Goal: Task Accomplishment & Management: Manage account settings

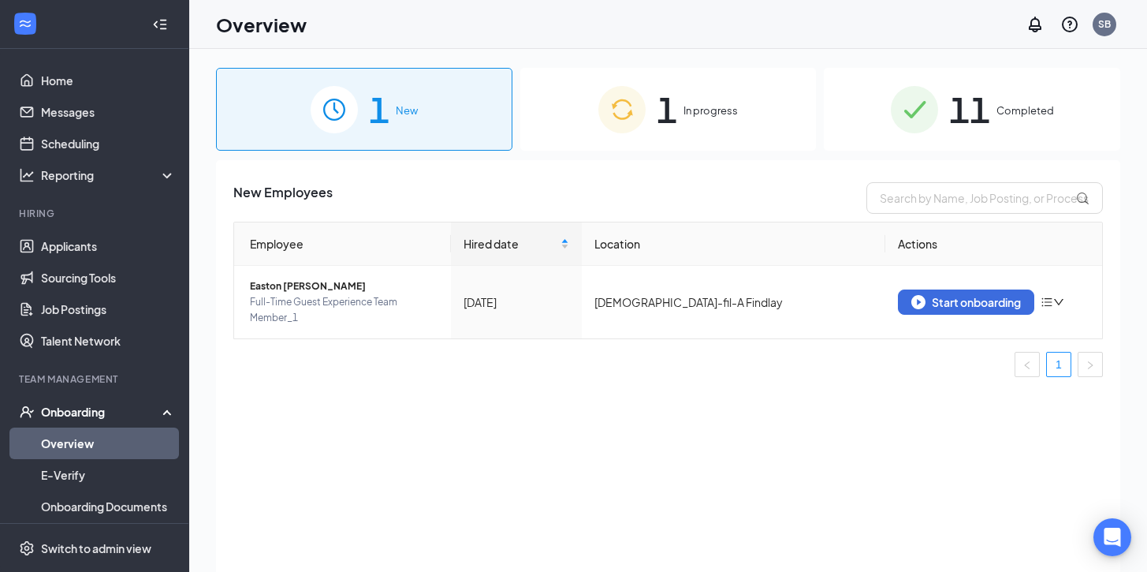
click at [655, 121] on div "1 In progress" at bounding box center [668, 109] width 296 height 83
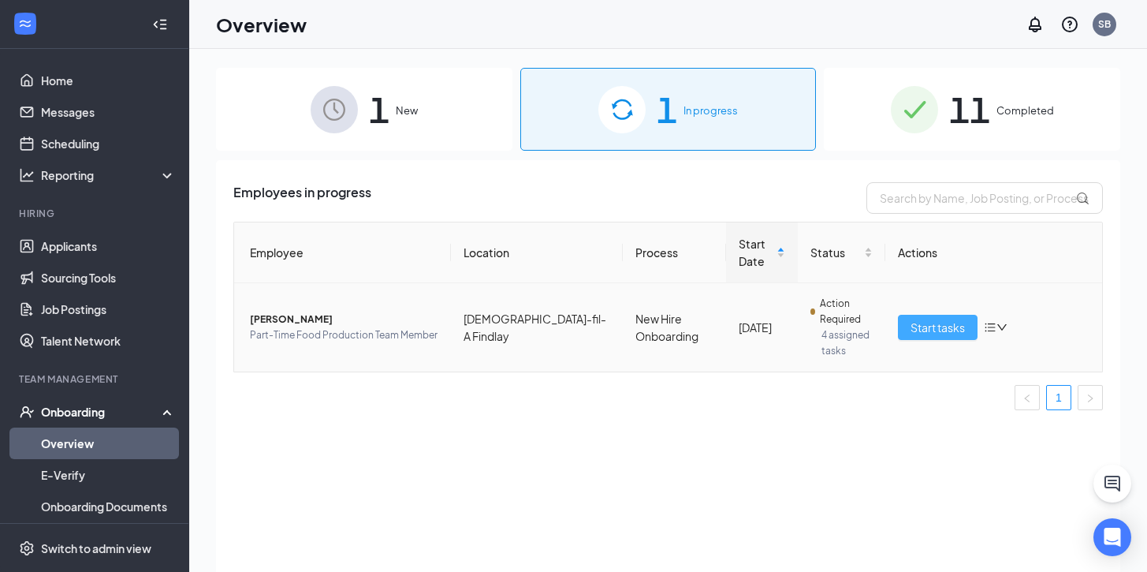
click at [912, 326] on span "Start tasks" at bounding box center [938, 327] width 54 height 17
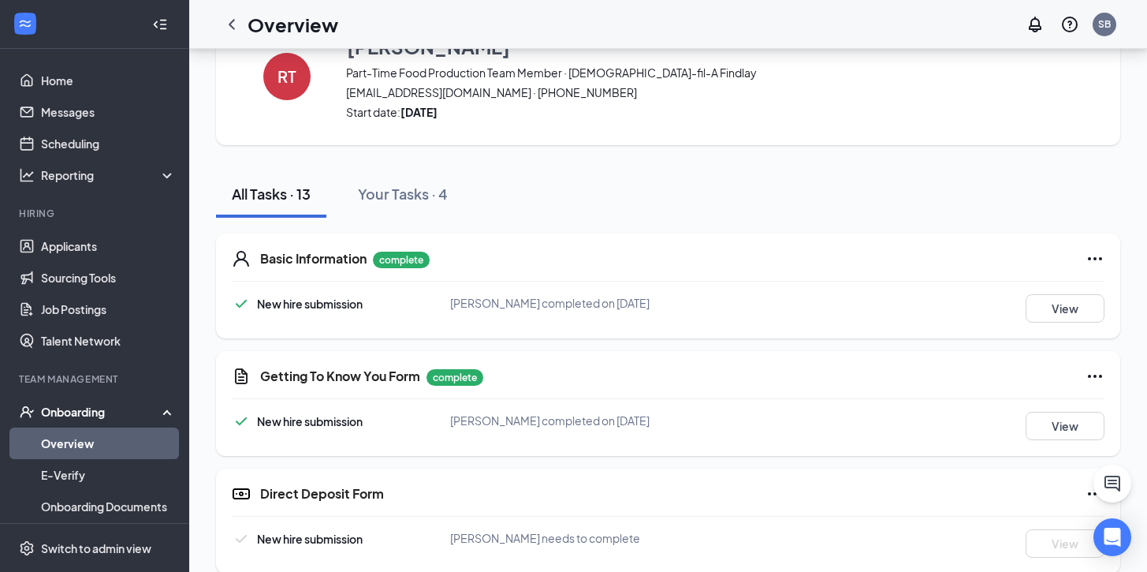
scroll to position [65, 0]
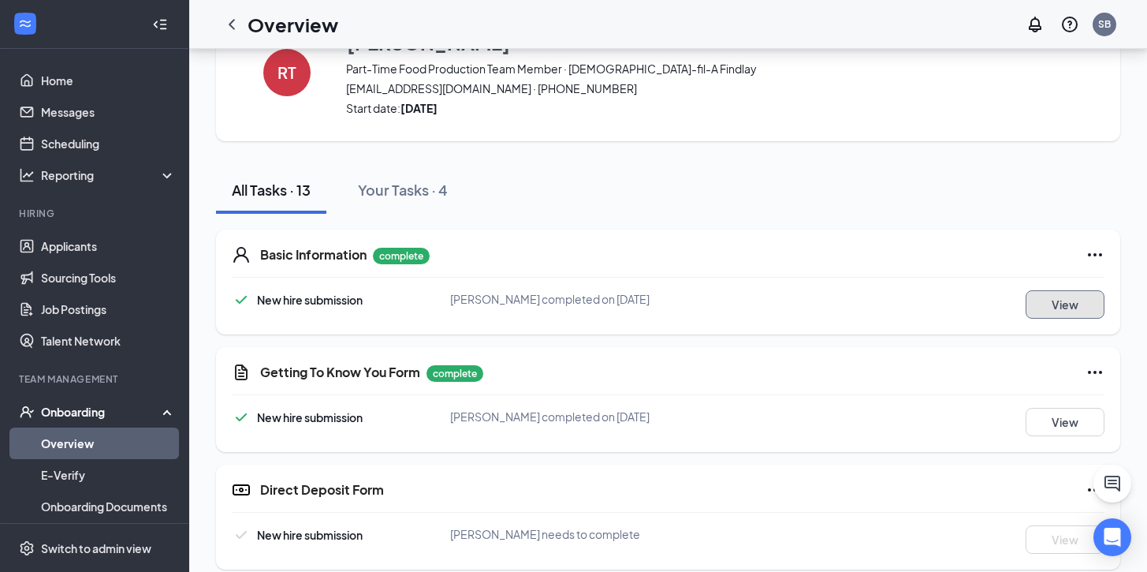
click at [1041, 307] on button "View" at bounding box center [1065, 304] width 79 height 28
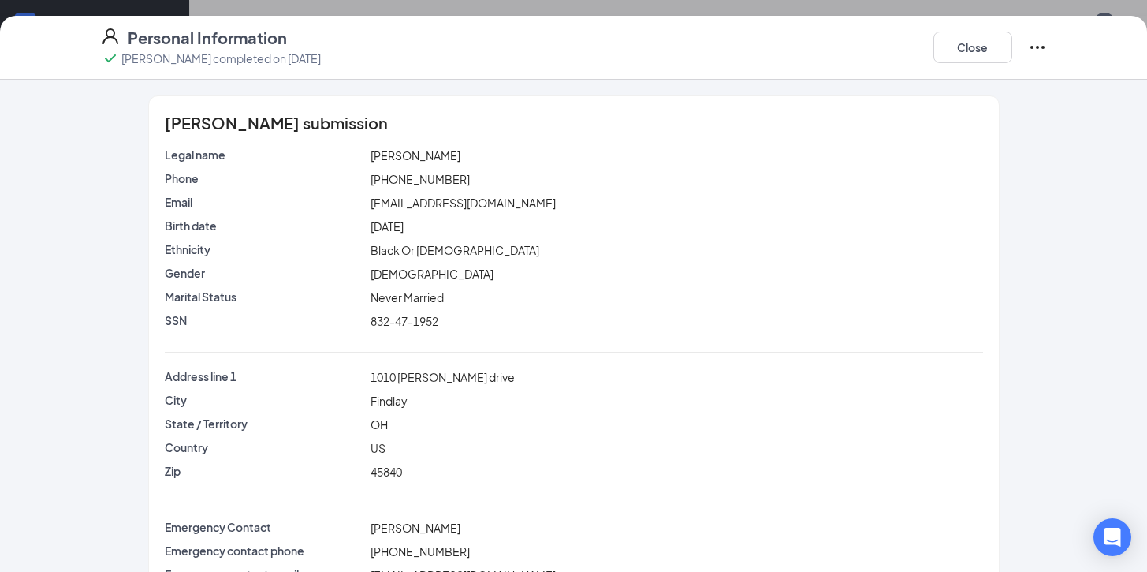
scroll to position [54, 0]
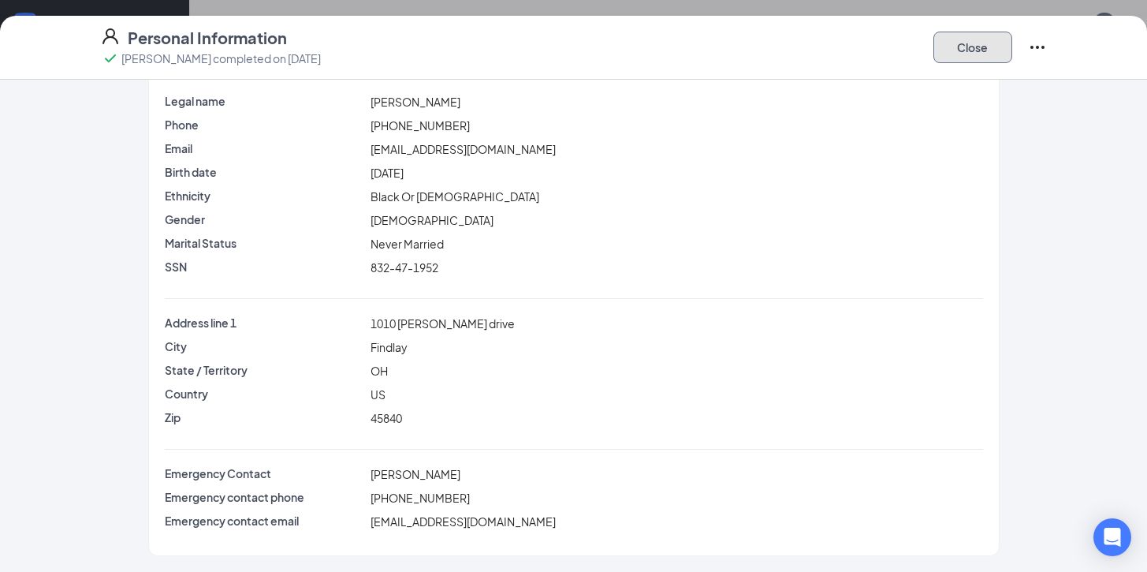
click at [966, 54] on button "Close" at bounding box center [973, 48] width 79 height 32
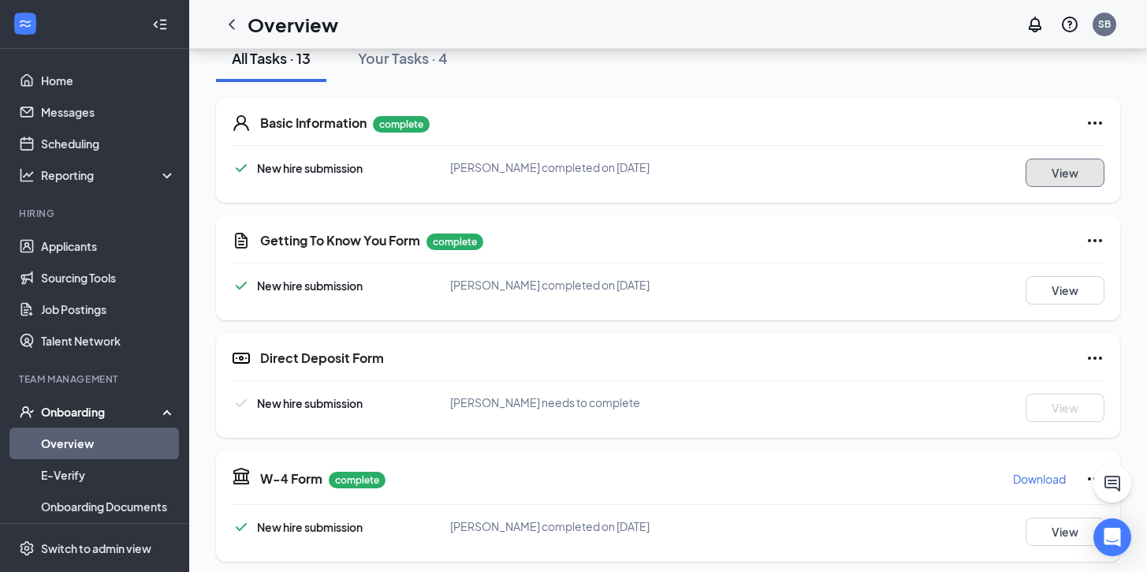
scroll to position [199, 0]
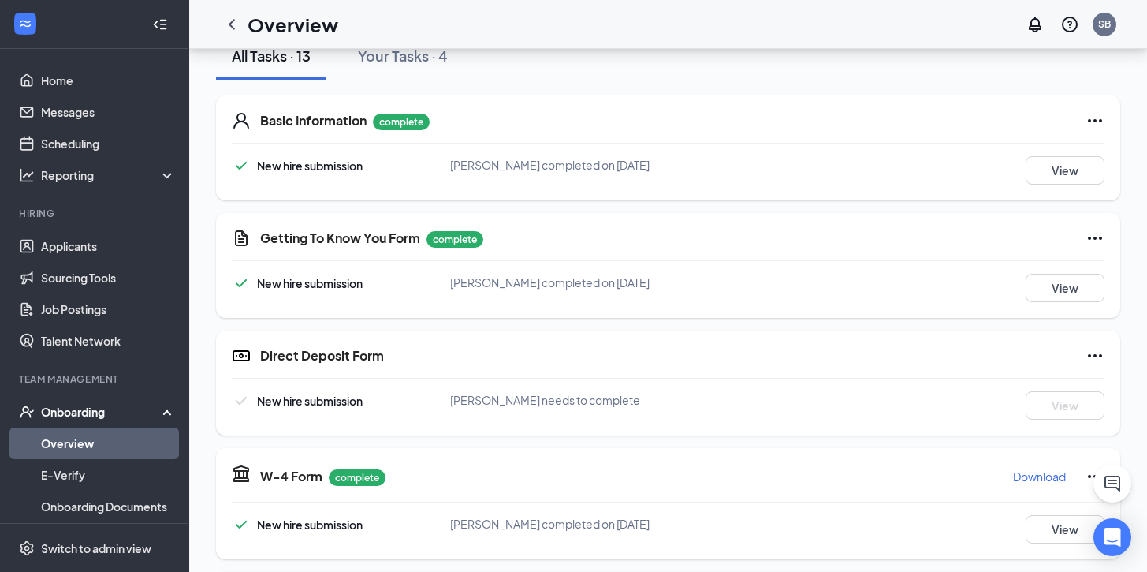
click at [1060, 302] on div "Getting To Know You Form complete New hire submission [PERSON_NAME] completed o…" at bounding box center [668, 265] width 904 height 105
click at [1058, 295] on button "View" at bounding box center [1065, 288] width 79 height 28
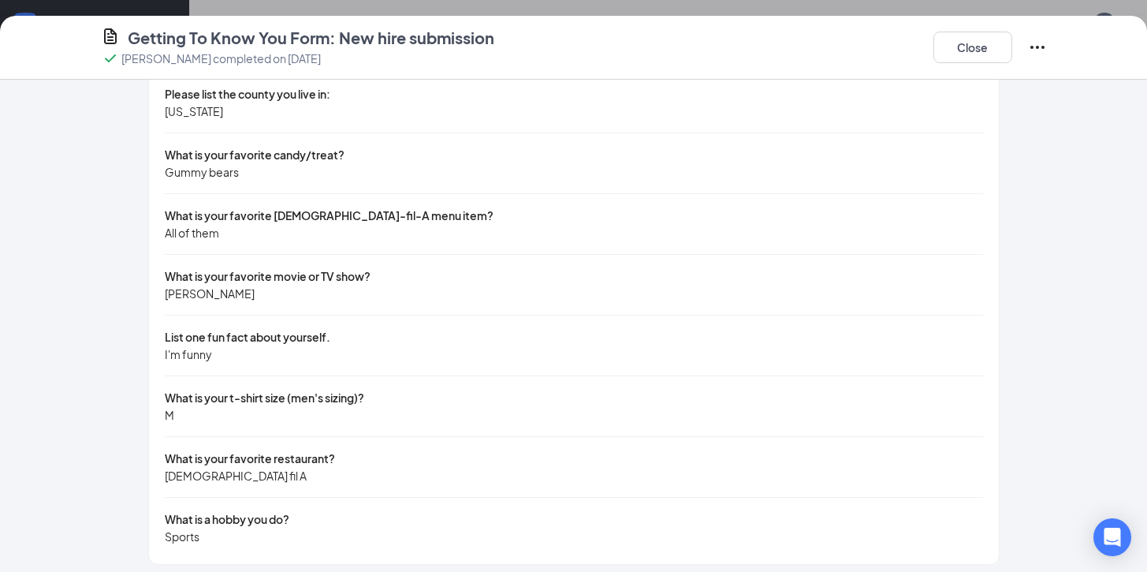
scroll to position [70, 0]
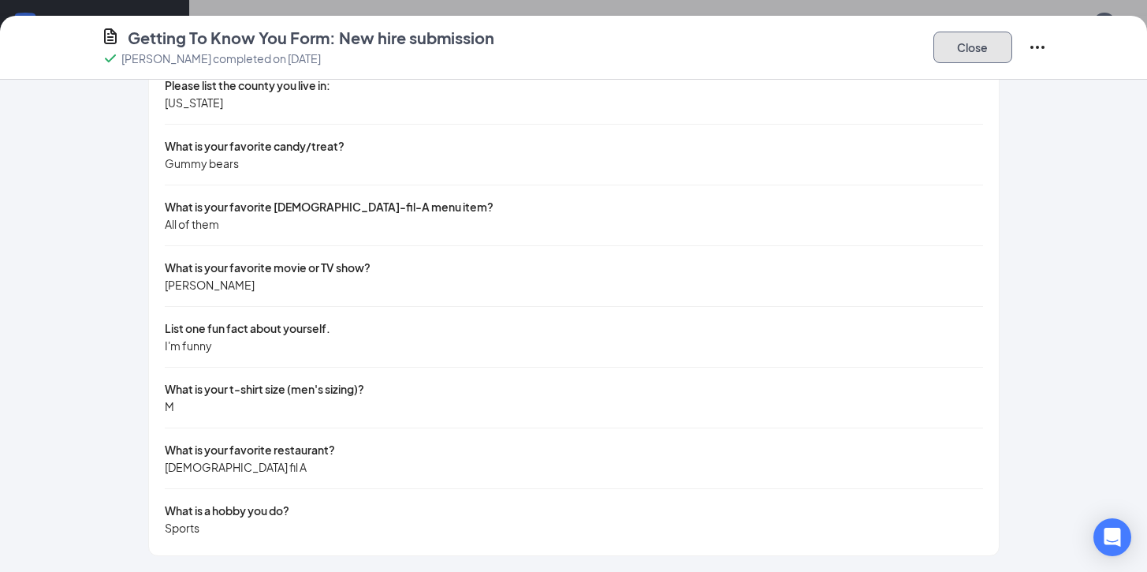
click at [960, 49] on button "Close" at bounding box center [973, 48] width 79 height 32
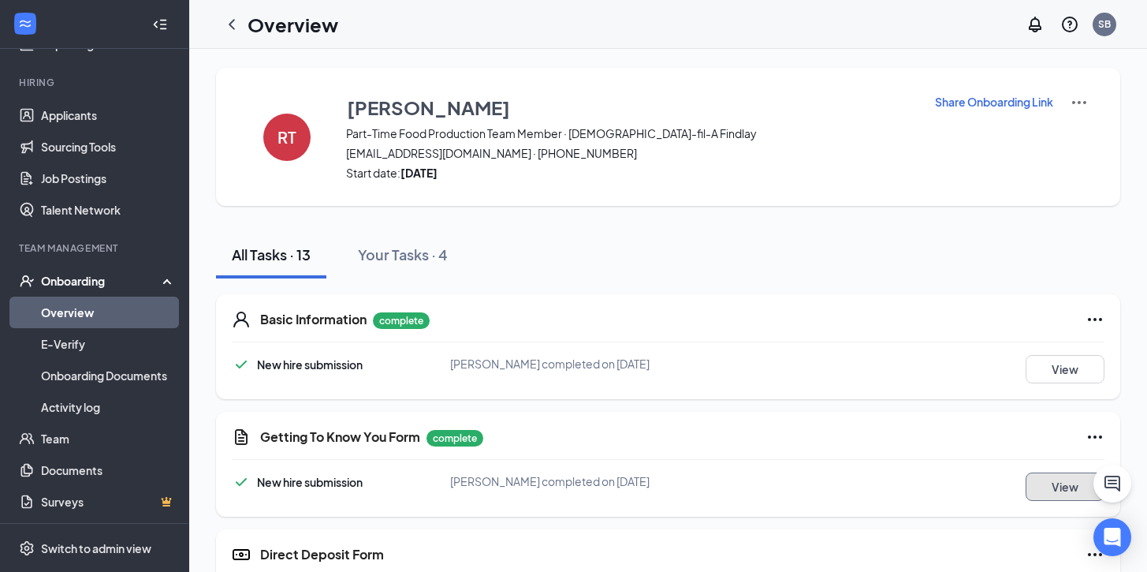
scroll to position [132, 0]
click at [68, 437] on link "Team" at bounding box center [108, 438] width 135 height 32
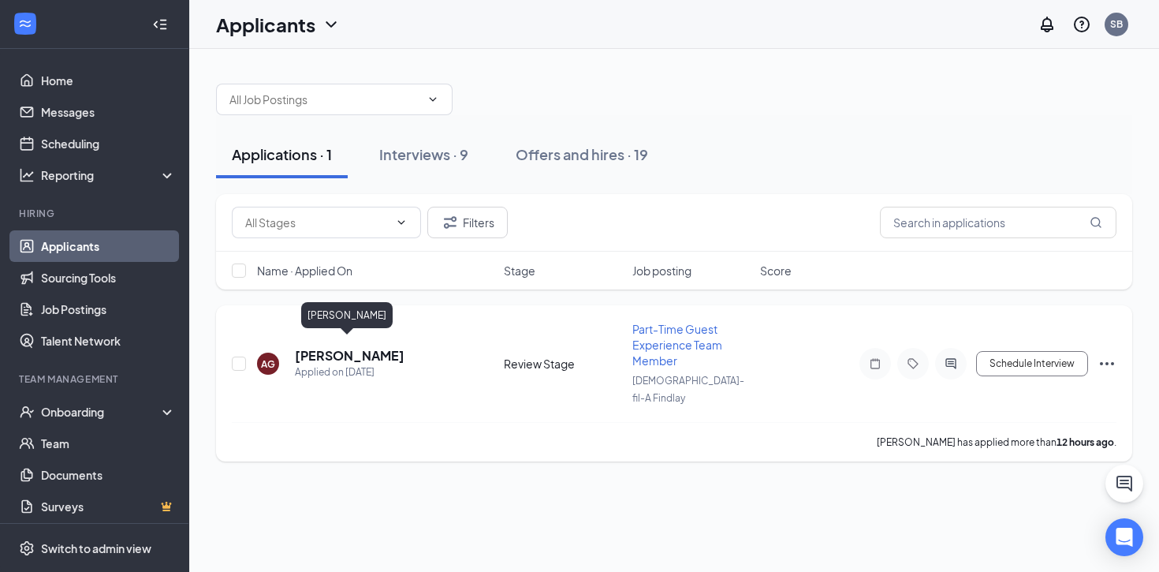
click at [361, 349] on h5 "[PERSON_NAME]" at bounding box center [350, 355] width 110 height 17
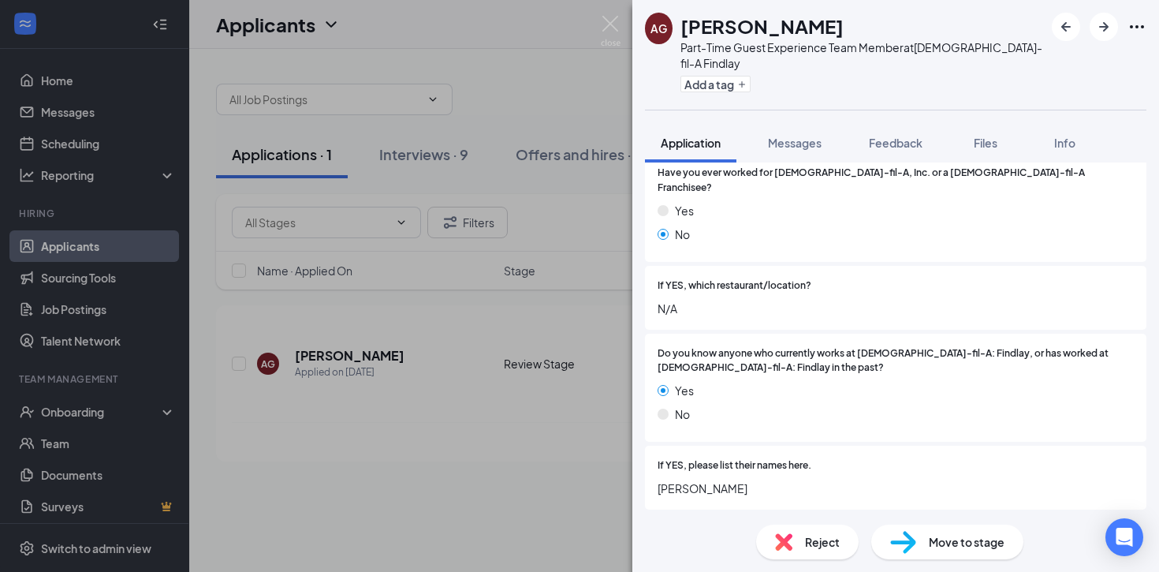
scroll to position [1388, 0]
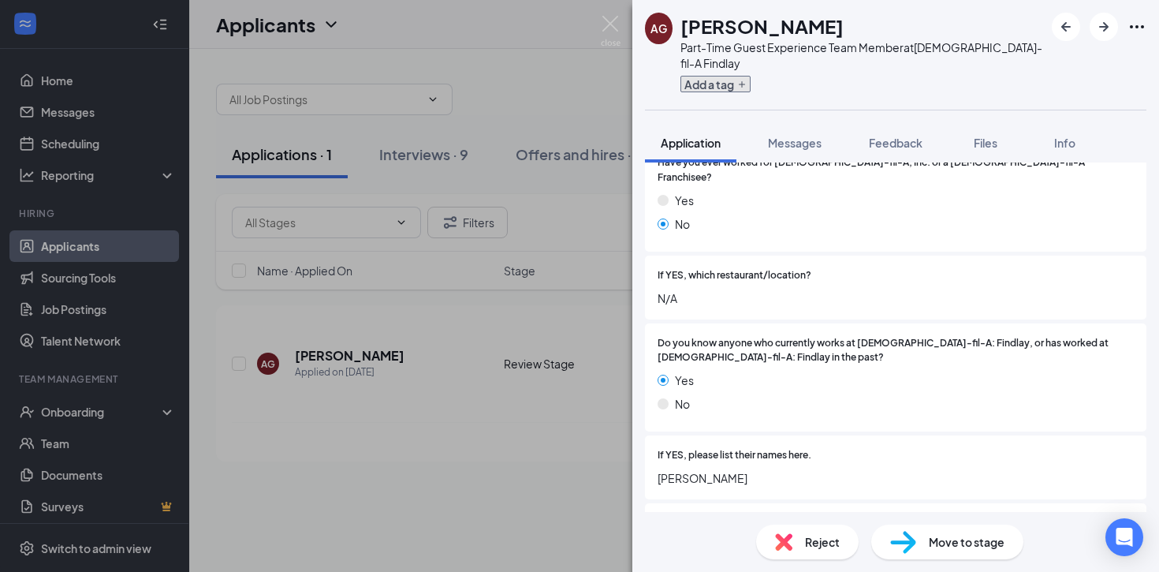
click at [721, 76] on button "Add a tag" at bounding box center [716, 84] width 70 height 17
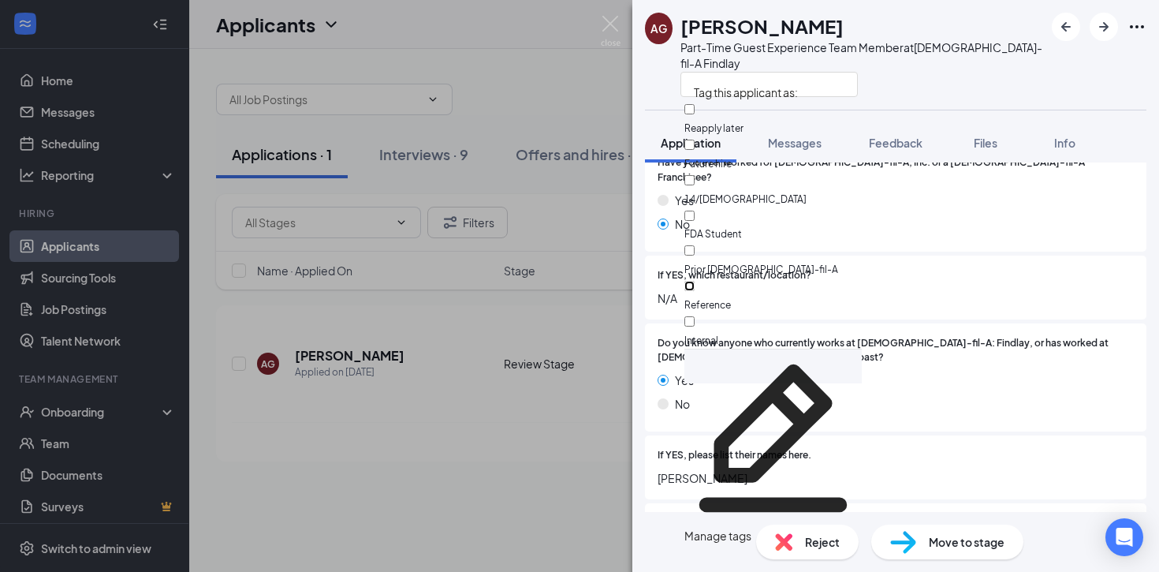
click at [695, 281] on input "Reference" at bounding box center [689, 286] width 10 height 10
checkbox input "true"
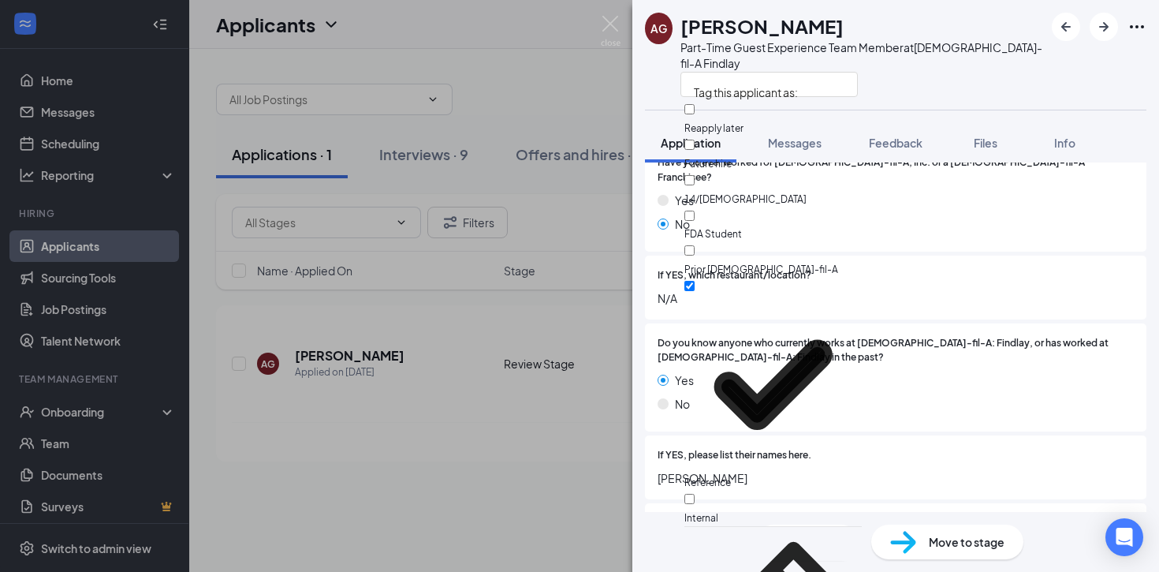
click at [939, 76] on div at bounding box center [863, 84] width 364 height 26
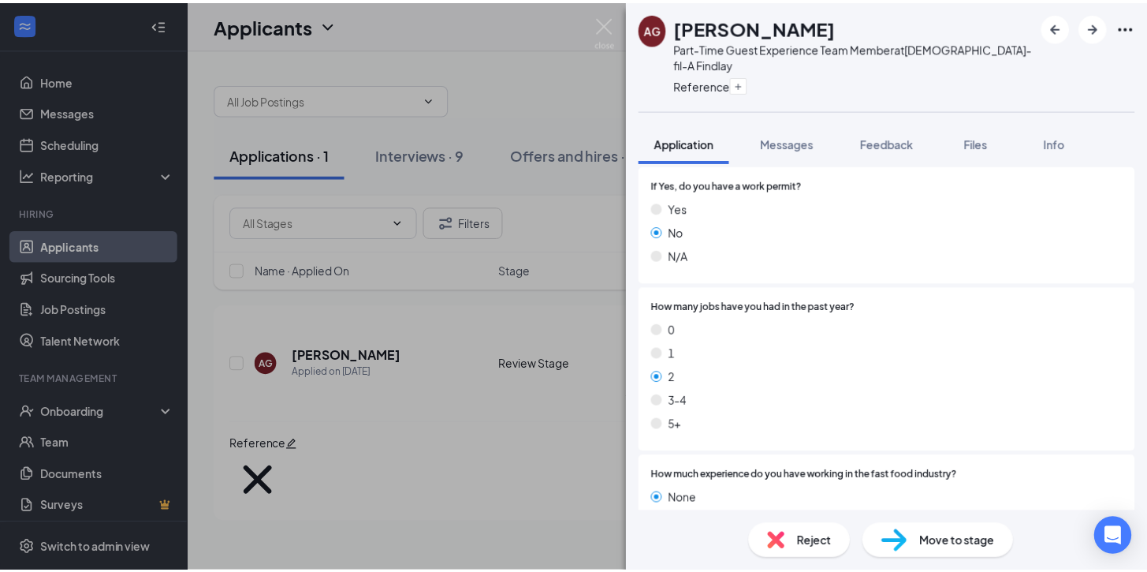
scroll to position [297, 0]
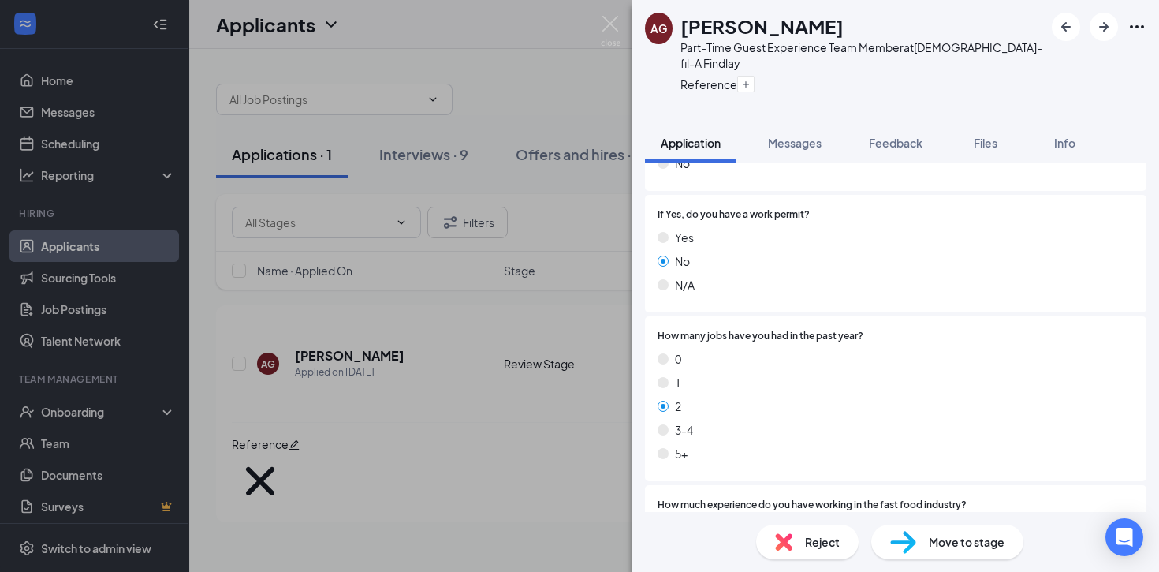
click at [947, 544] on span "Move to stage" at bounding box center [967, 541] width 76 height 17
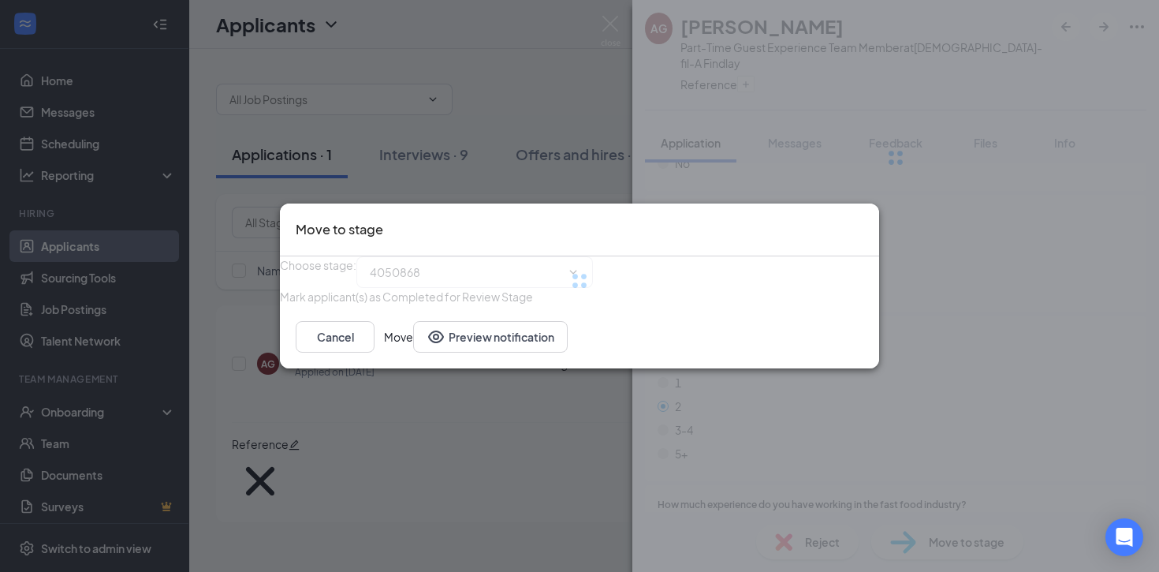
type input "Onsite Interview (next stage)"
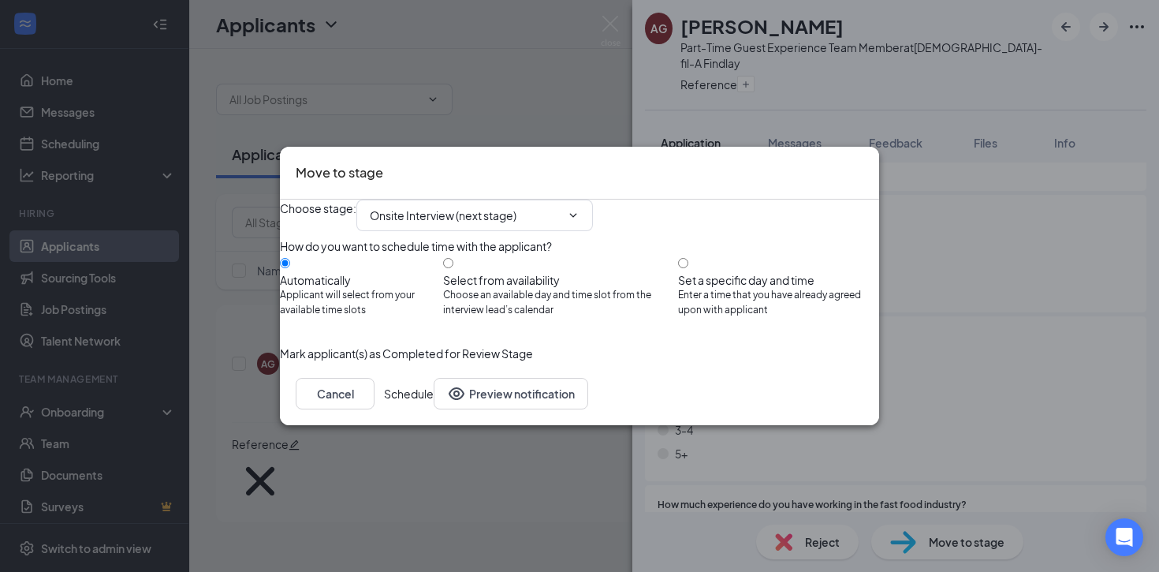
click at [434, 409] on button "Schedule" at bounding box center [409, 394] width 50 height 32
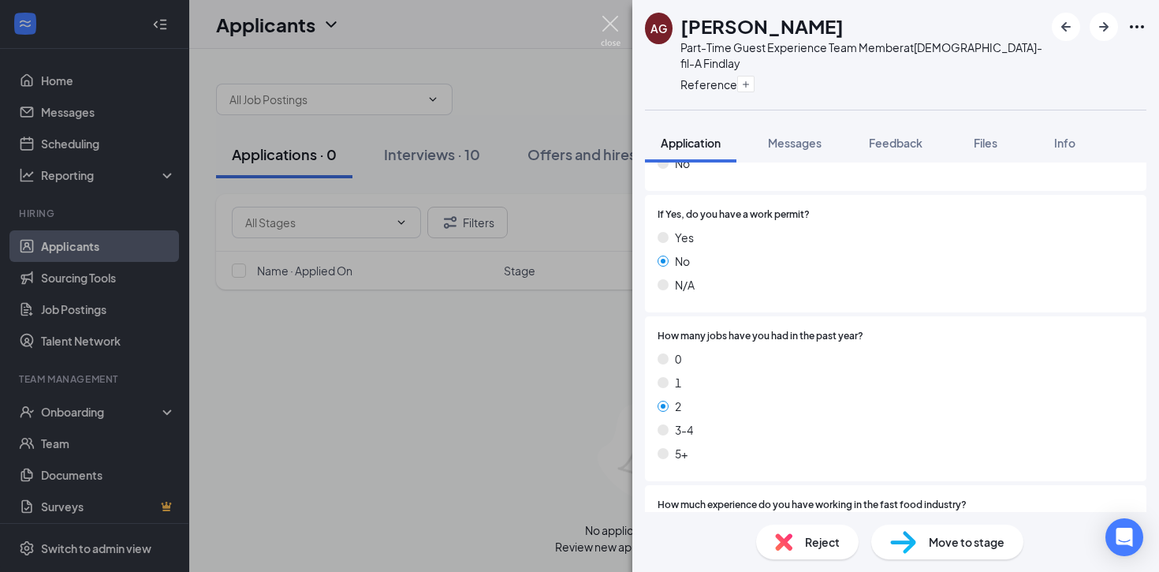
click at [609, 33] on img at bounding box center [611, 31] width 20 height 31
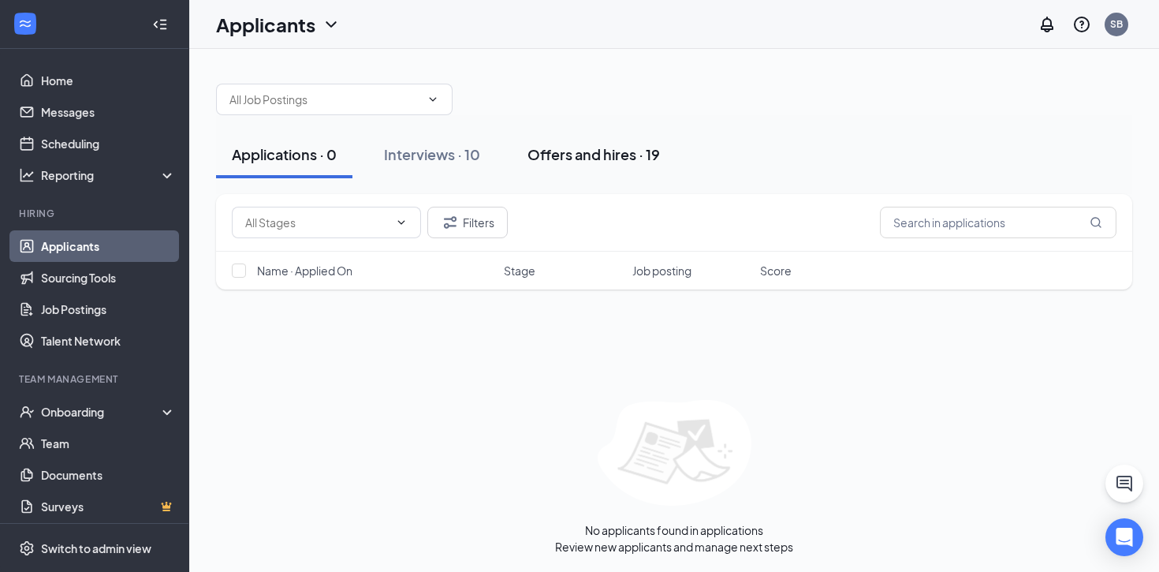
click at [572, 162] on div "Offers and hires · 19" at bounding box center [594, 154] width 132 height 20
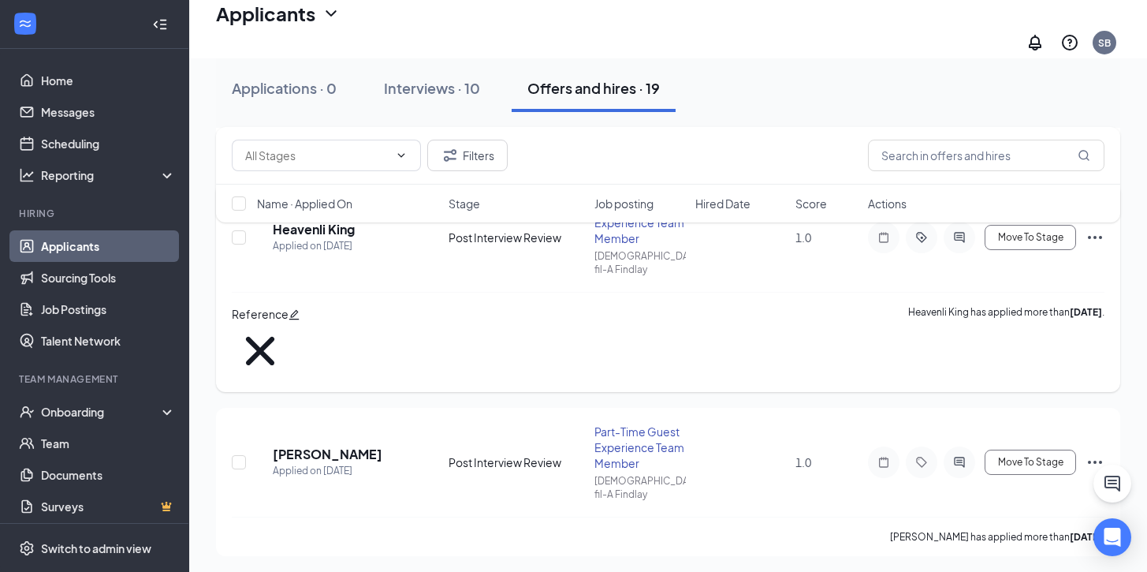
scroll to position [325, 0]
click at [1088, 459] on icon "Ellipses" at bounding box center [1095, 460] width 14 height 3
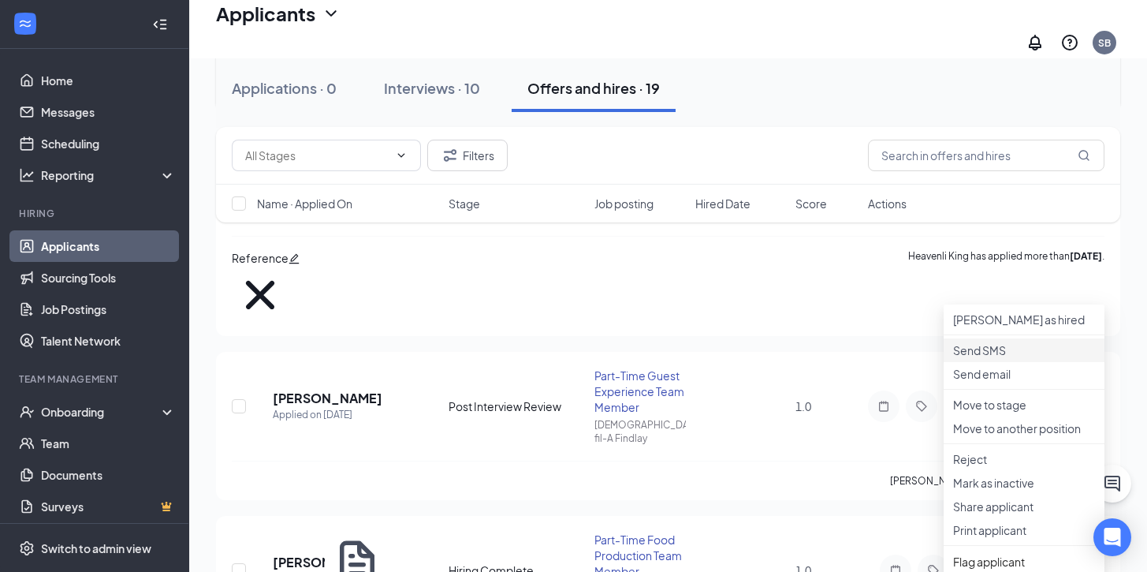
scroll to position [388, 0]
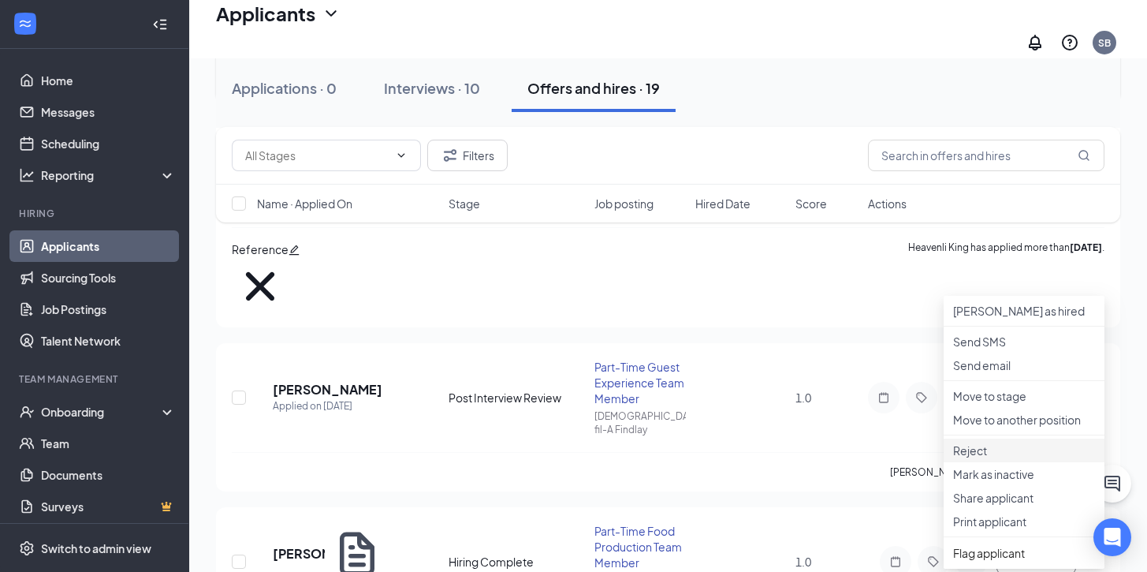
click at [981, 458] on p "Reject" at bounding box center [1024, 450] width 142 height 16
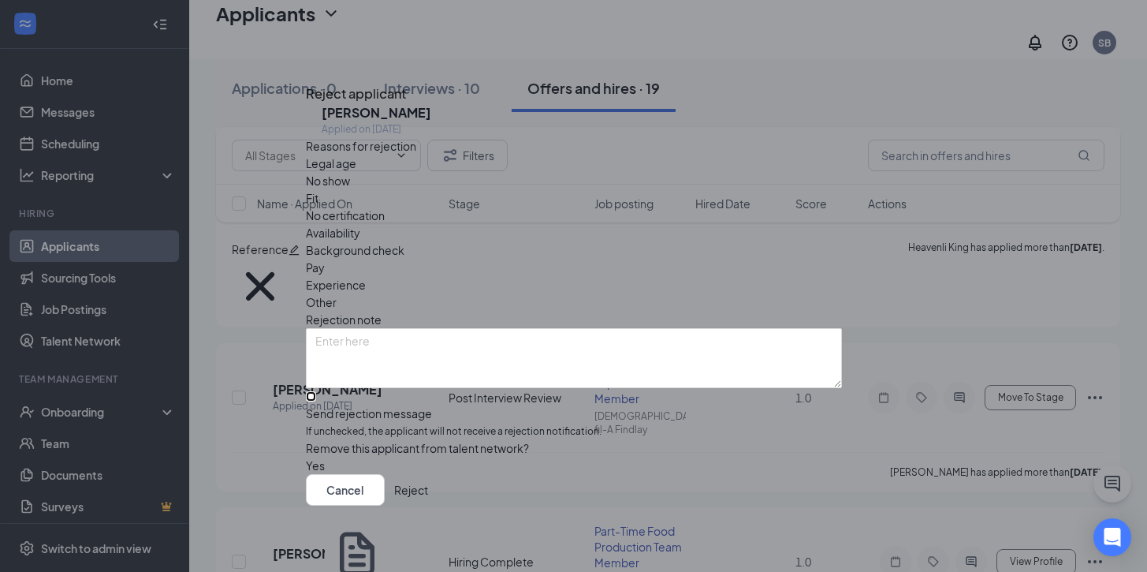
click at [316, 391] on input "Send rejection message If unchecked, the applicant will not receive a rejection…" at bounding box center [311, 396] width 10 height 10
checkbox input "true"
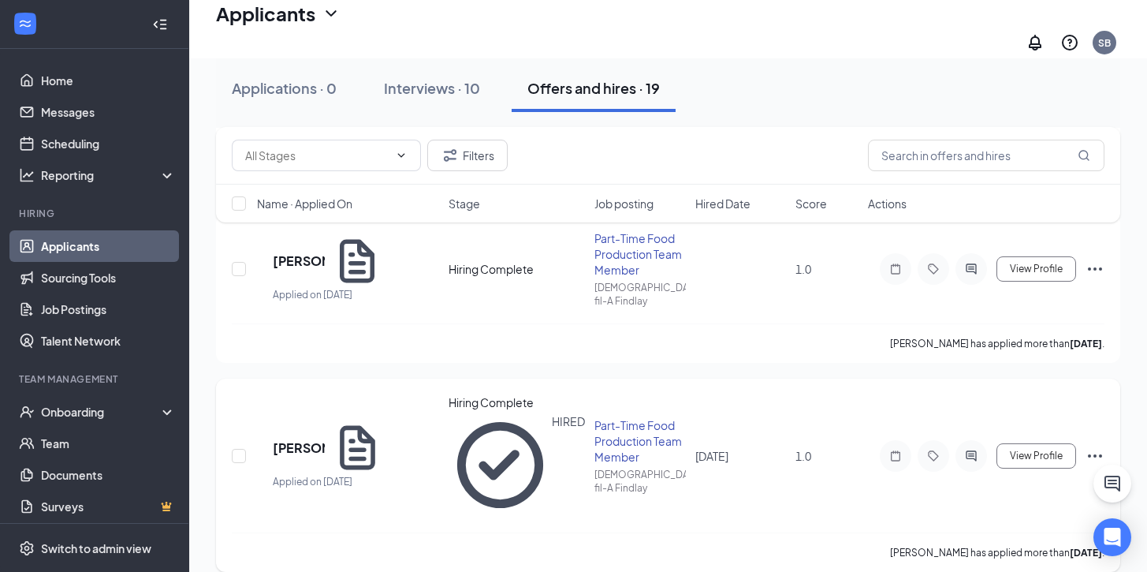
scroll to position [528, 0]
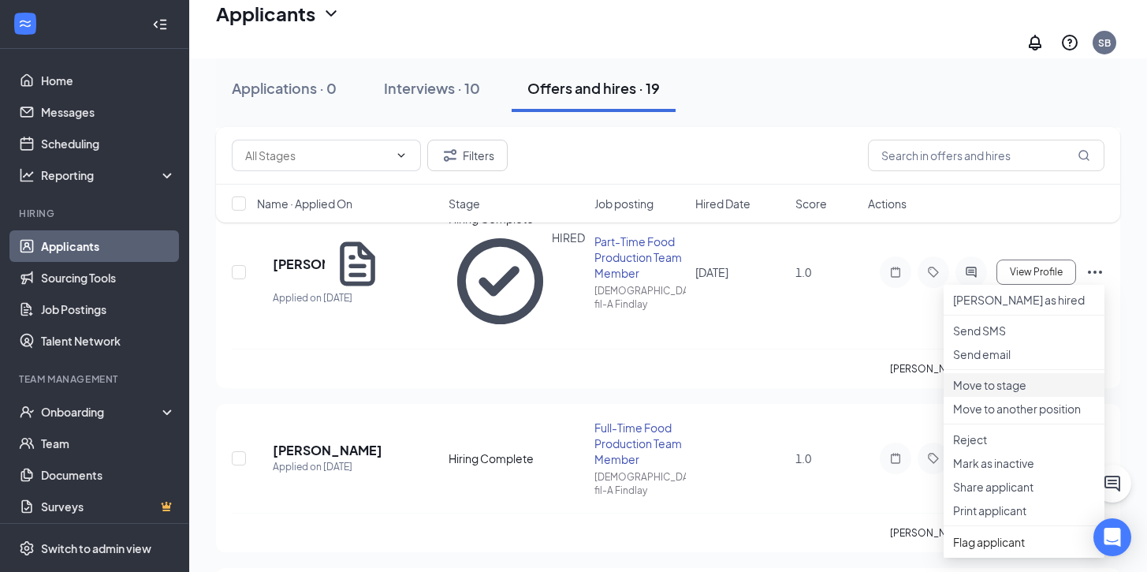
scroll to position [703, 0]
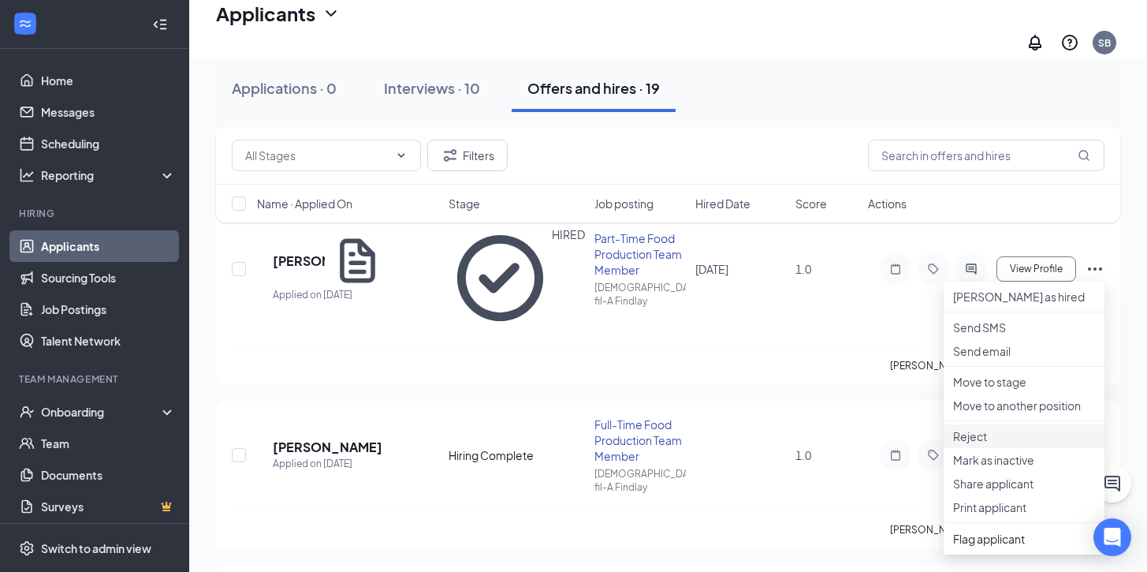
click at [981, 444] on p "Reject" at bounding box center [1024, 436] width 142 height 16
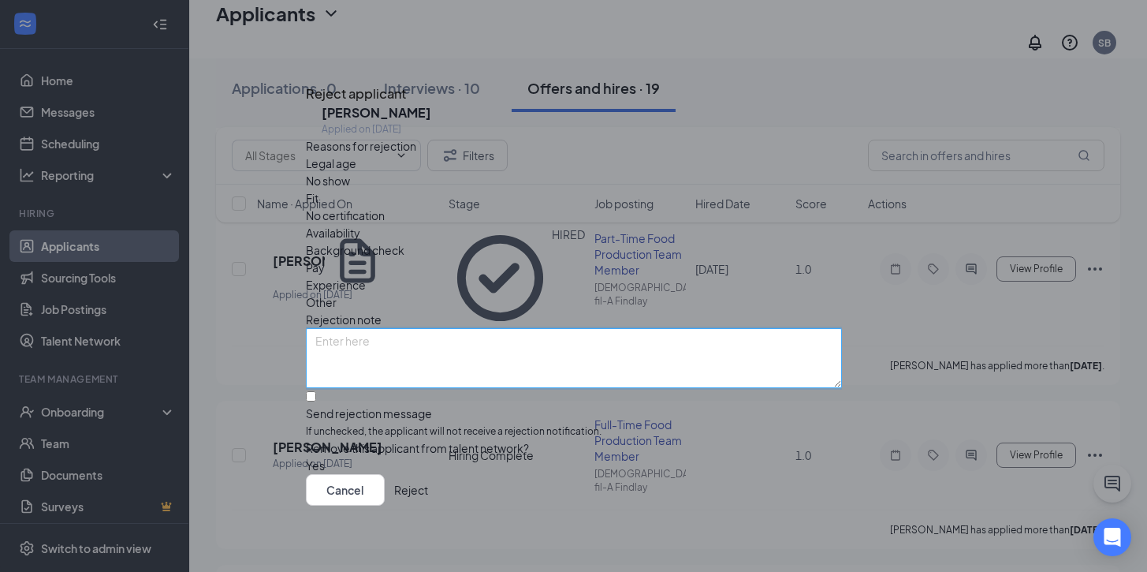
click at [470, 328] on textarea at bounding box center [574, 358] width 536 height 60
type textarea "Accepted role, but then declined and removed herself from consideration"
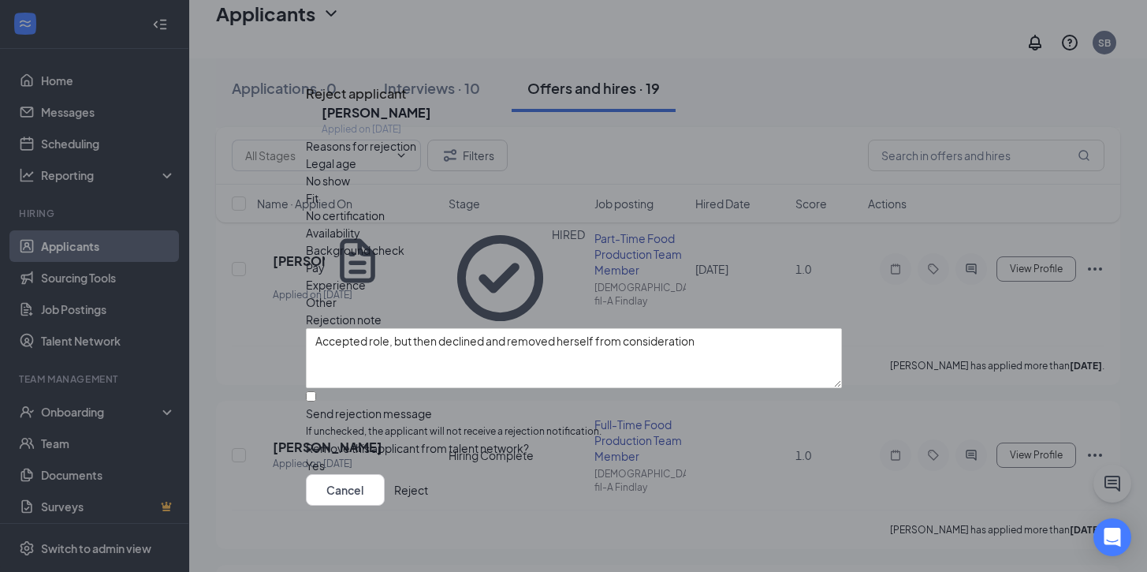
click at [428, 488] on button "Reject" at bounding box center [411, 490] width 34 height 32
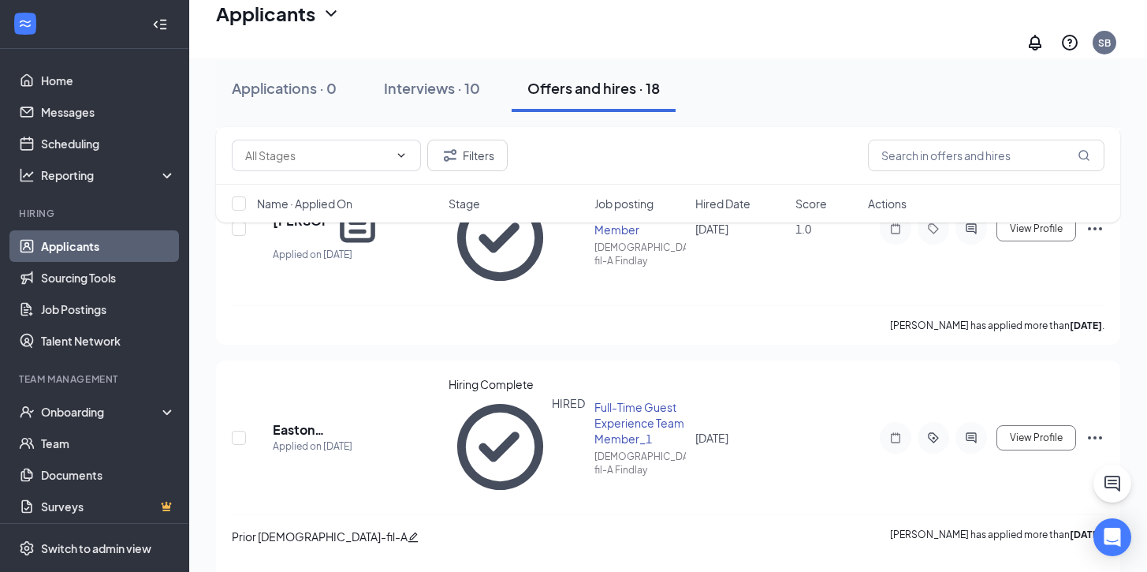
scroll to position [746, 0]
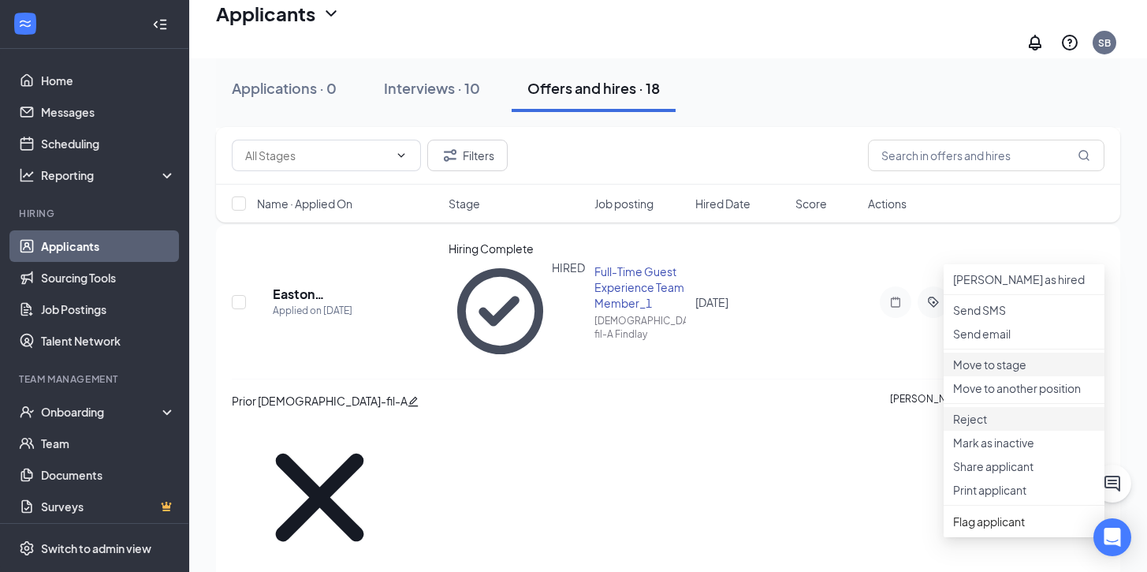
scroll to position [881, 0]
click at [982, 425] on p "Reject" at bounding box center [1024, 417] width 142 height 16
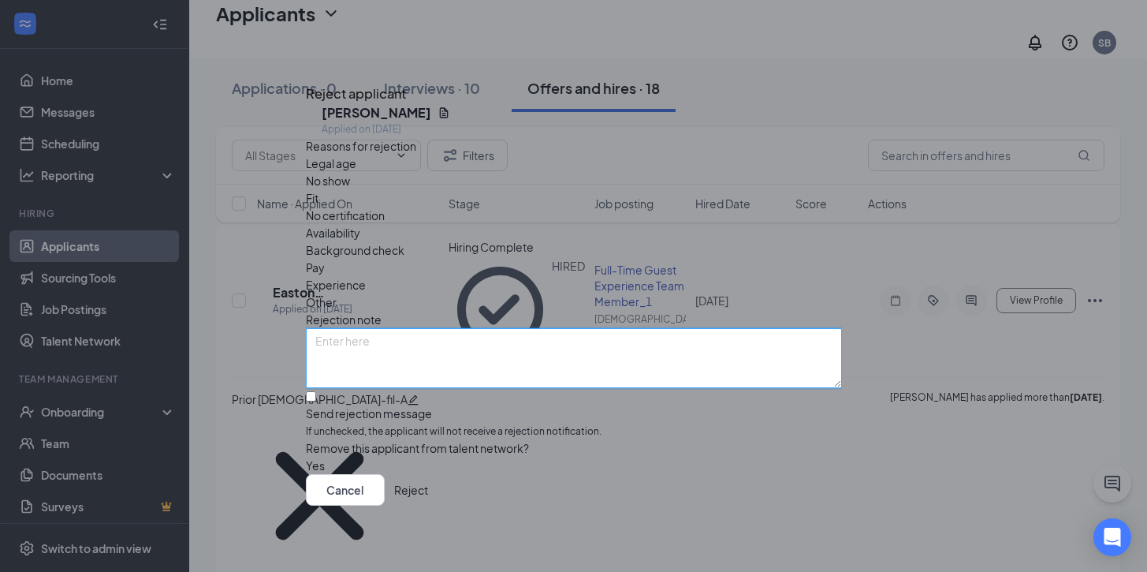
click at [413, 328] on textarea at bounding box center [574, 358] width 536 height 60
type textarea "Accepted, but then ghosted"
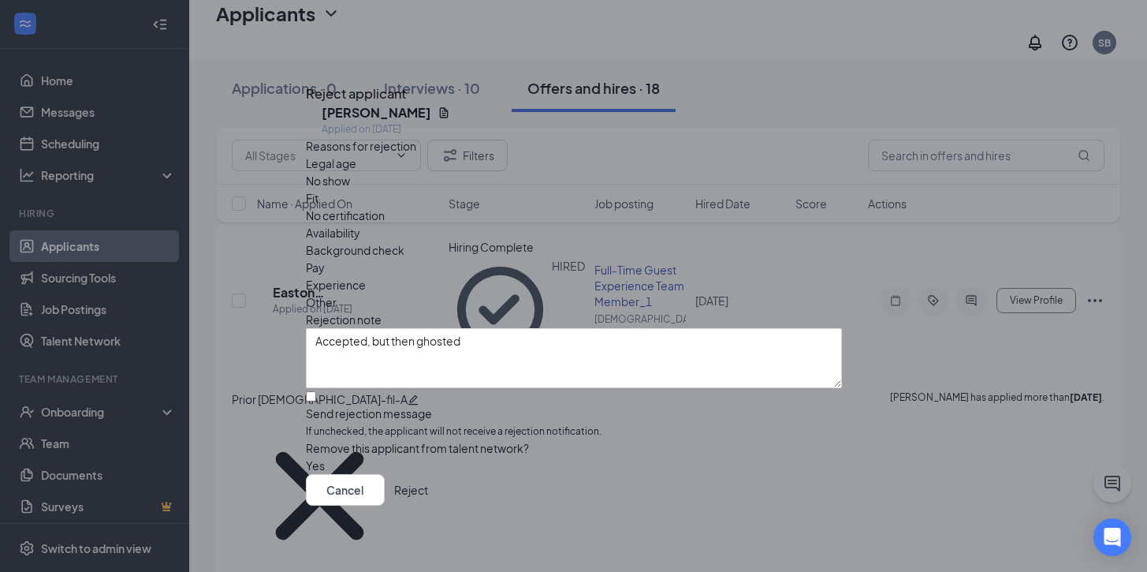
click at [428, 495] on button "Reject" at bounding box center [411, 490] width 34 height 32
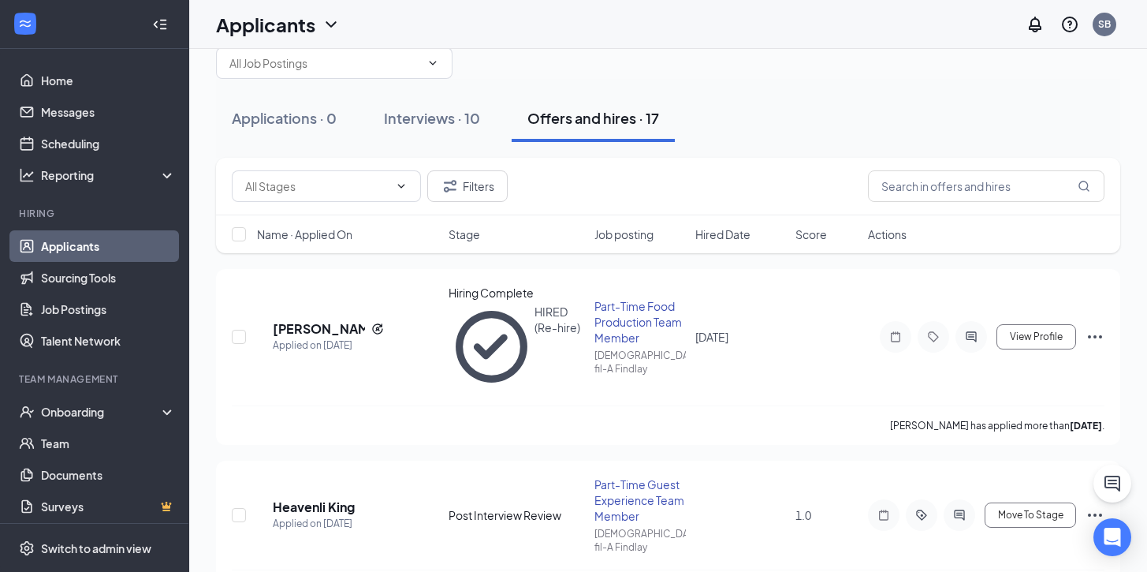
scroll to position [0, 0]
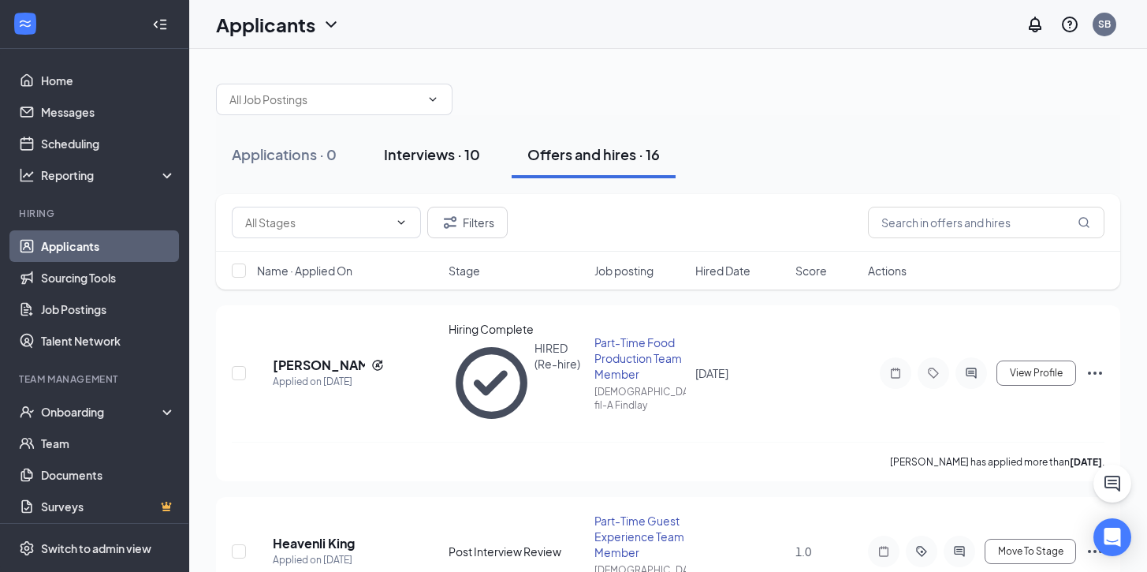
click at [456, 151] on div "Interviews · 10" at bounding box center [432, 154] width 96 height 20
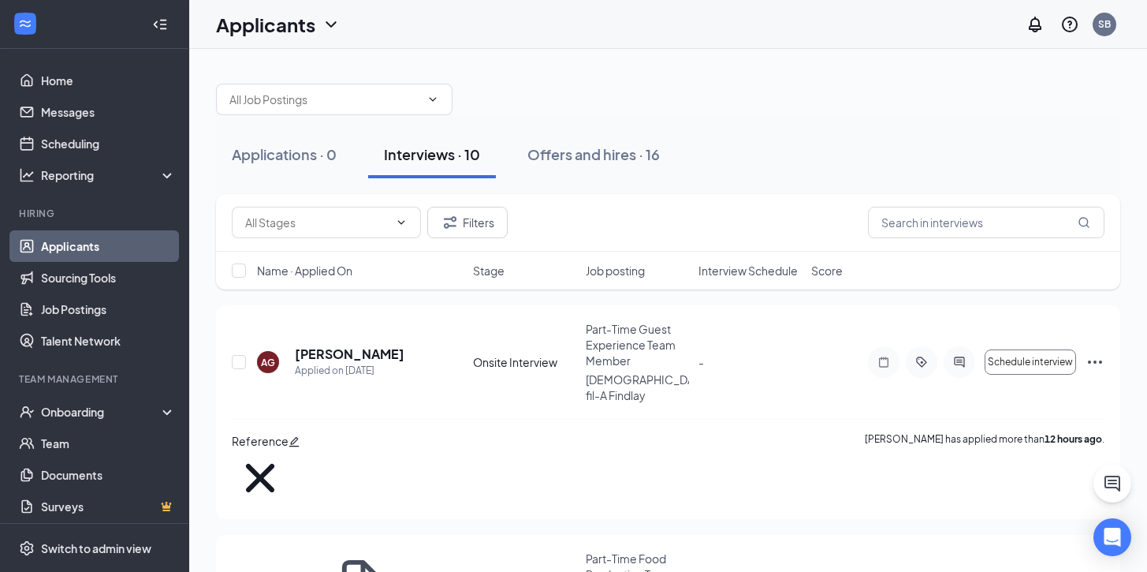
click at [760, 267] on span "Interview Schedule" at bounding box center [748, 271] width 99 height 16
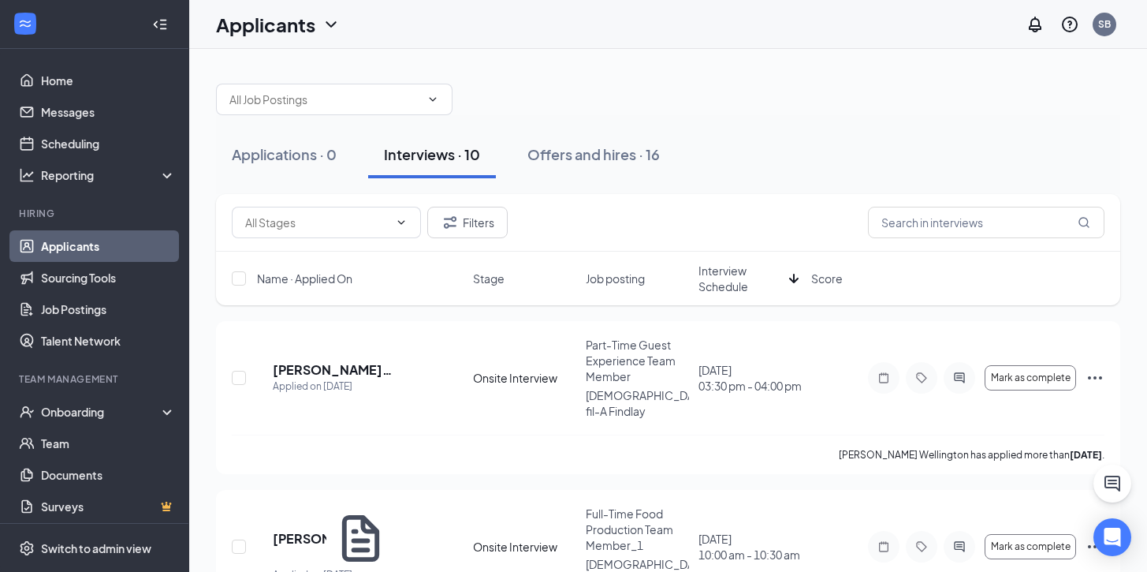
click at [740, 273] on span "Interview Schedule" at bounding box center [741, 279] width 84 height 32
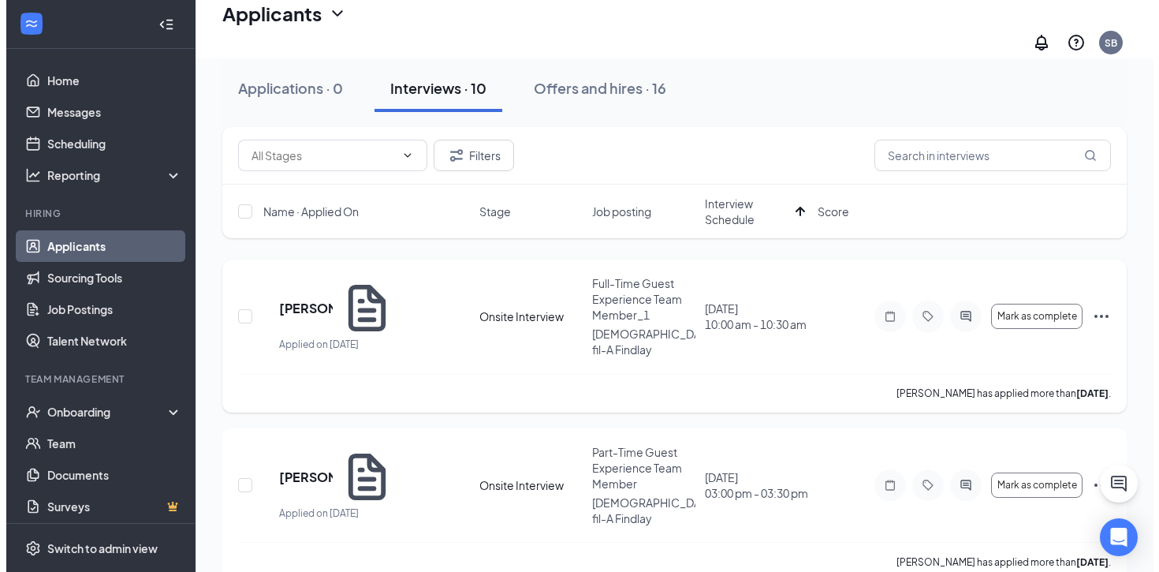
scroll to position [75, 0]
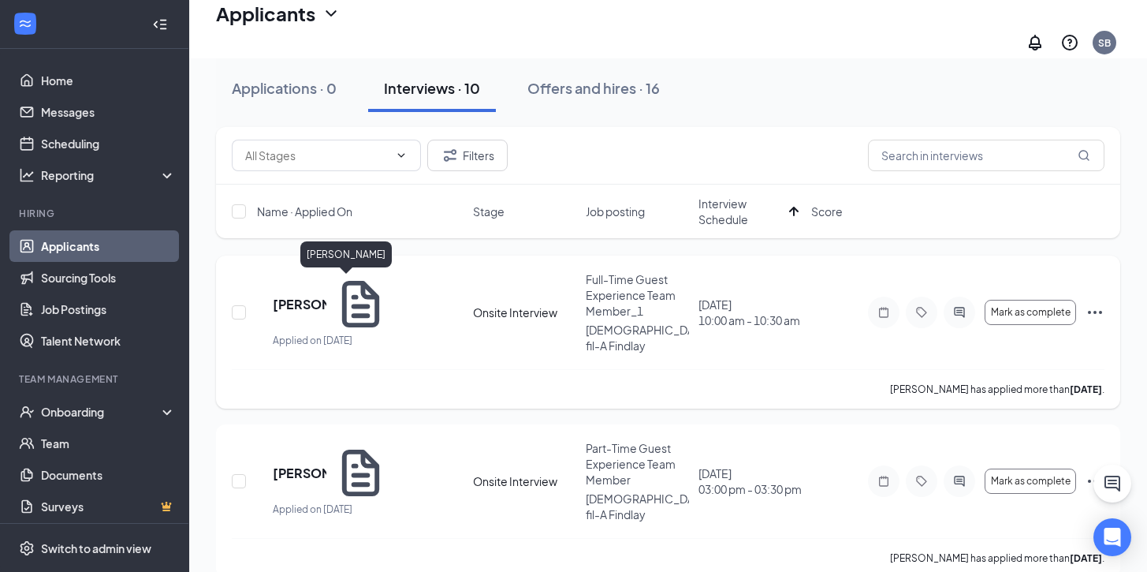
click at [326, 296] on h5 "Zoee Naftzger" at bounding box center [300, 304] width 54 height 17
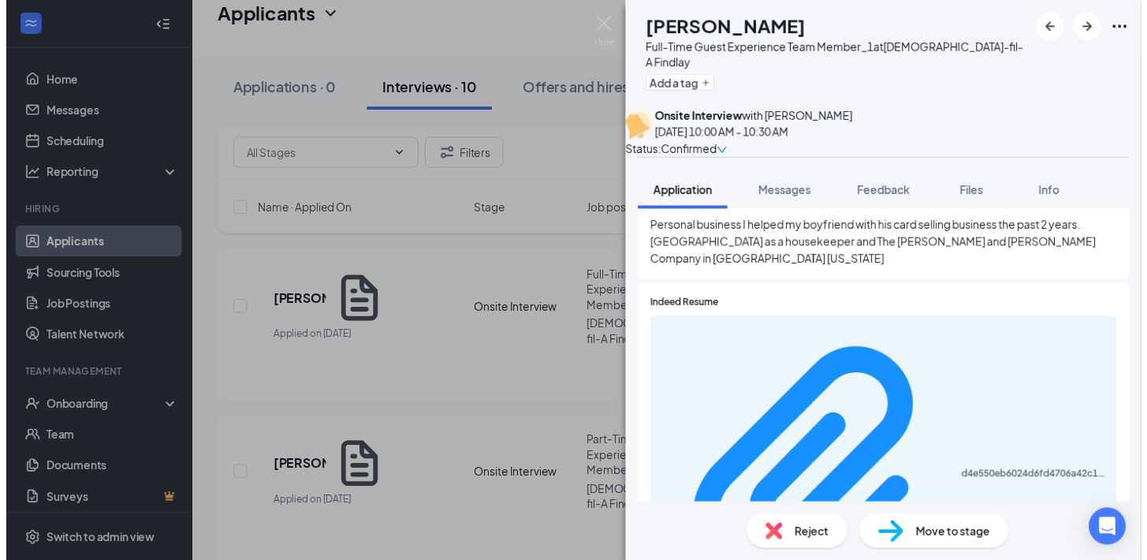
scroll to position [1740, 0]
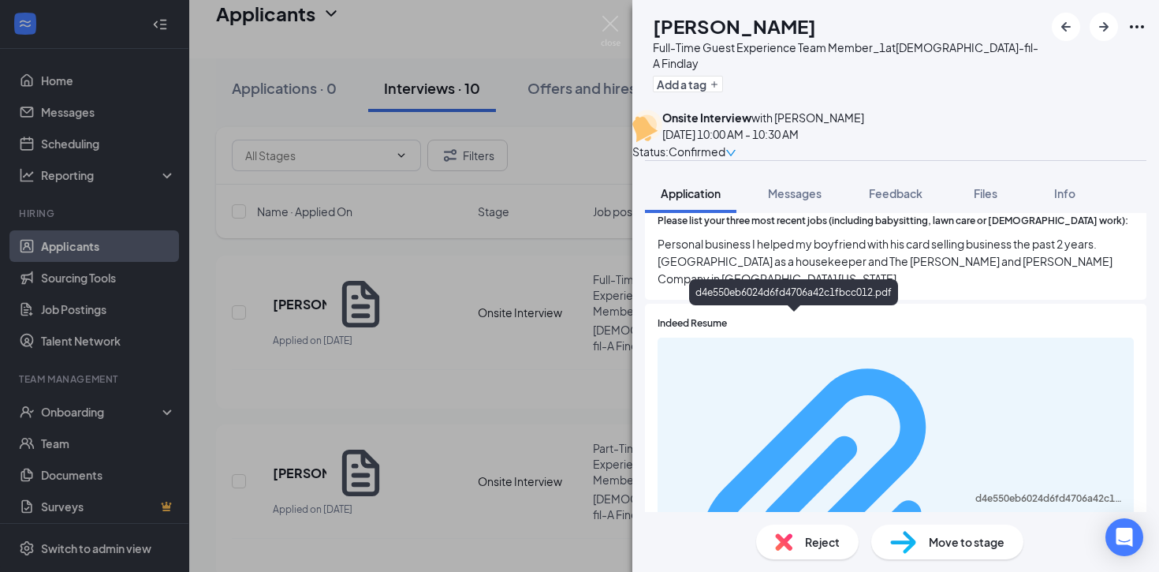
click at [975, 492] on div "d4e550eb6024d6fd4706a42c1fbcc012.pdf" at bounding box center [1049, 498] width 149 height 13
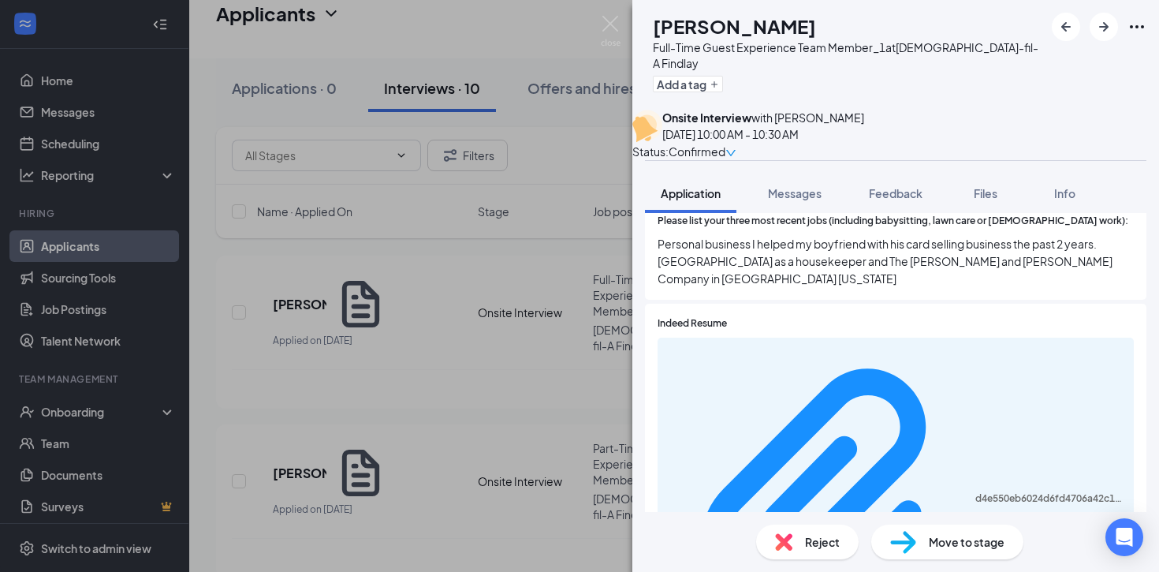
click at [524, 146] on div "ZN Zoee Naftzger Full-Time Guest Experience Team Member_1 at Chick-fil-A Findla…" at bounding box center [579, 286] width 1159 height 572
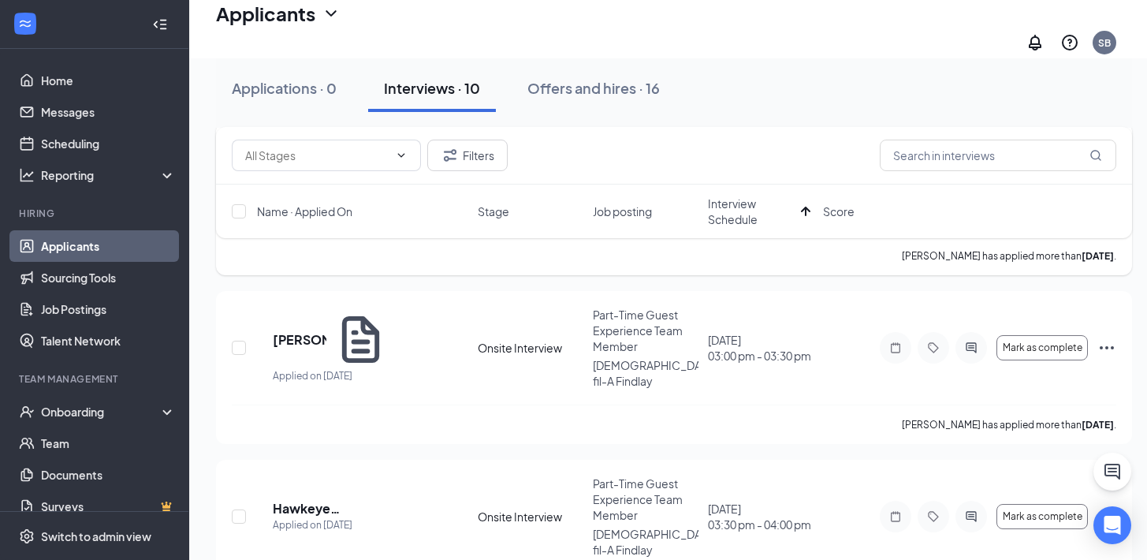
scroll to position [210, 0]
